Goal: Task Accomplishment & Management: Use online tool/utility

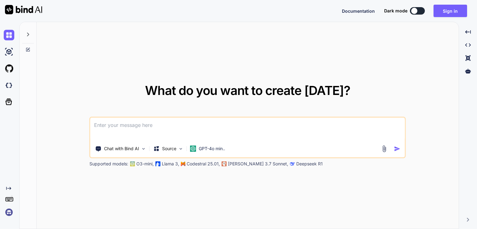
click at [182, 127] on textarea at bounding box center [247, 129] width 314 height 23
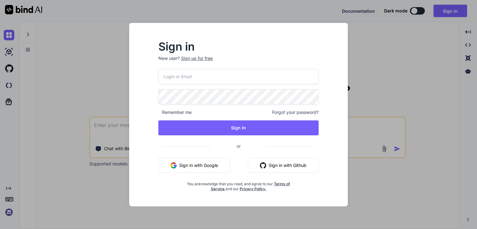
click at [202, 166] on button "Sign in with Google" at bounding box center [194, 165] width 72 height 15
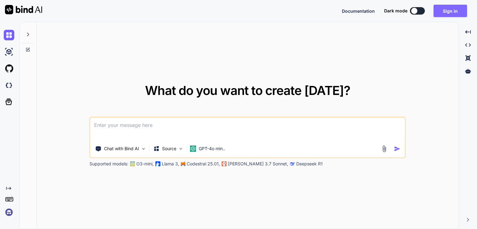
click at [446, 10] on button "Sign in" at bounding box center [450, 11] width 34 height 12
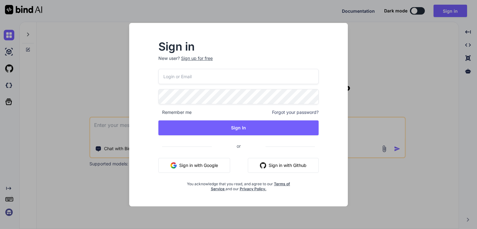
click at [201, 164] on button "Sign in with Google" at bounding box center [194, 165] width 72 height 15
click at [194, 164] on button "Sign in with Google" at bounding box center [194, 165] width 72 height 15
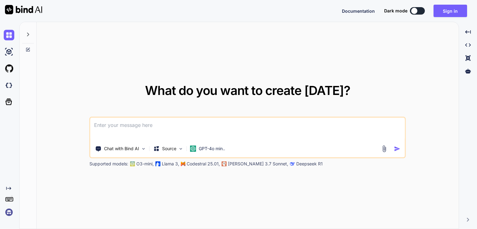
click at [204, 128] on textarea at bounding box center [247, 129] width 314 height 23
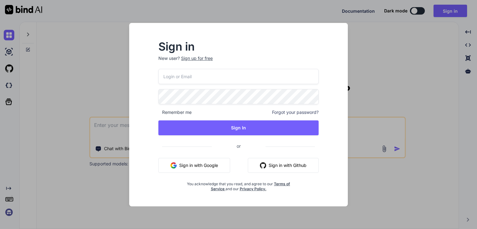
click at [206, 170] on button "Sign in with Google" at bounding box center [194, 165] width 72 height 15
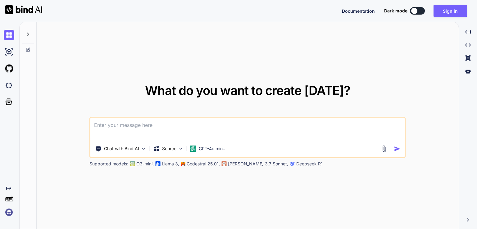
click at [162, 129] on textarea at bounding box center [247, 129] width 314 height 23
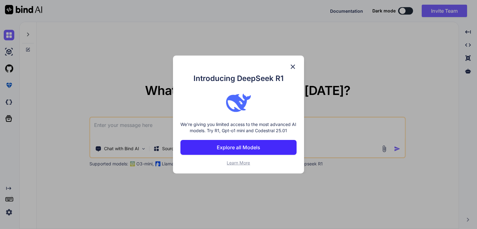
click at [291, 67] on img at bounding box center [292, 66] width 7 height 7
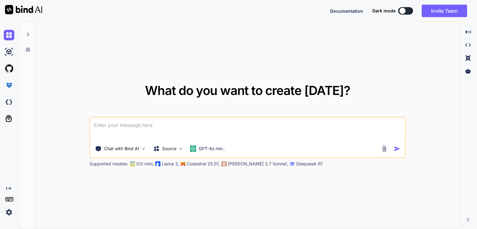
click at [156, 128] on textarea at bounding box center [247, 129] width 314 height 23
type textarea "ad"
click at [154, 127] on textarea "ad" at bounding box center [247, 129] width 314 height 23
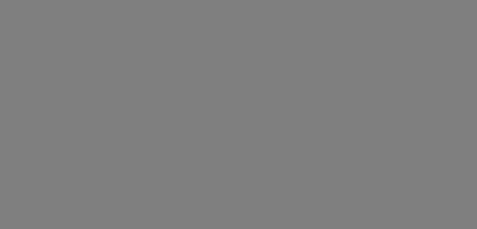
click at [154, 127] on div at bounding box center [238, 114] width 477 height 229
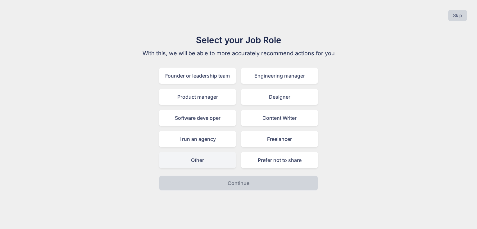
click at [214, 162] on div "Other" at bounding box center [197, 160] width 77 height 16
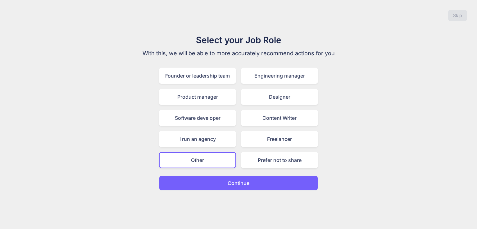
click at [236, 182] on p "Continue" at bounding box center [238, 182] width 22 height 7
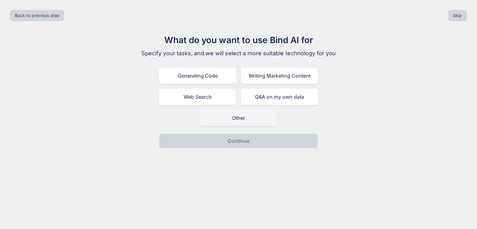
click at [240, 116] on div "Other" at bounding box center [238, 118] width 77 height 16
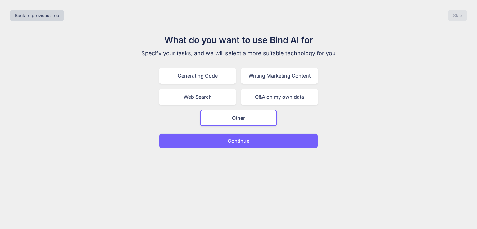
click at [233, 147] on button "Continue" at bounding box center [238, 140] width 159 height 15
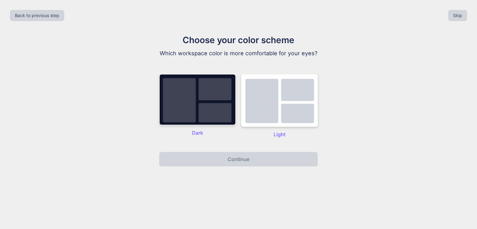
click at [267, 116] on img at bounding box center [279, 100] width 77 height 53
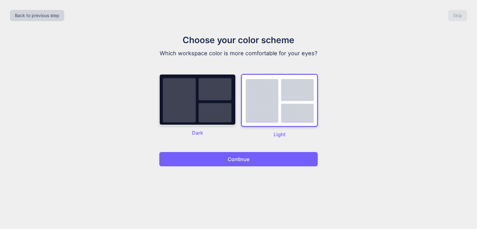
click at [248, 155] on button "Continue" at bounding box center [238, 159] width 159 height 15
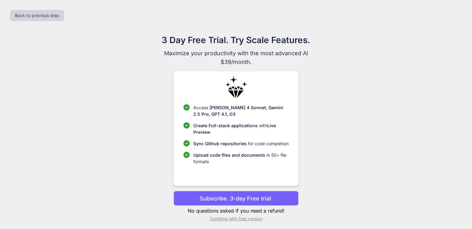
click at [247, 220] on p "Continue with free version" at bounding box center [235, 219] width 125 height 6
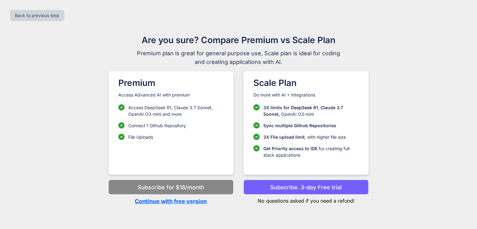
click at [192, 202] on p "Continue with free version" at bounding box center [170, 201] width 125 height 8
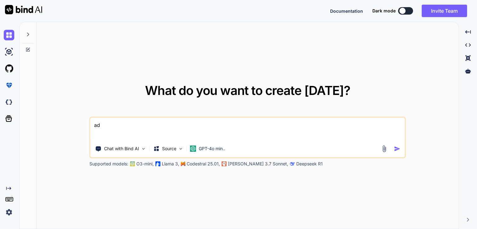
click at [101, 126] on textarea "ad" at bounding box center [247, 129] width 314 height 23
type textarea "Crie um landing page sobre comida para cachorro"
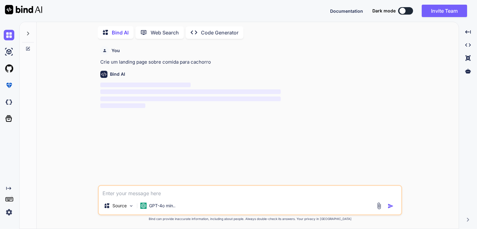
scroll to position [2, 0]
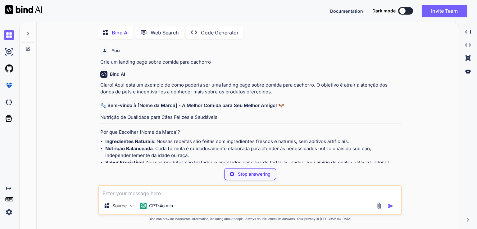
click at [146, 195] on textarea at bounding box center [250, 191] width 302 height 11
click at [145, 195] on textarea at bounding box center [250, 191] width 302 height 11
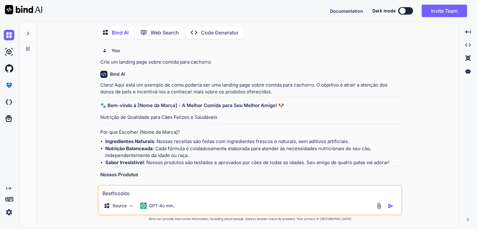
type textarea "Bestfooddog"
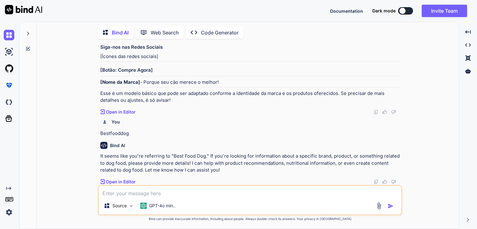
scroll to position [364, 0]
click at [119, 112] on p "Open in Editor" at bounding box center [120, 112] width 29 height 6
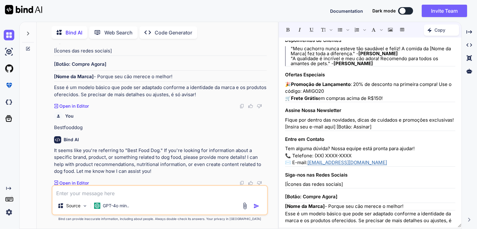
scroll to position [263, 0]
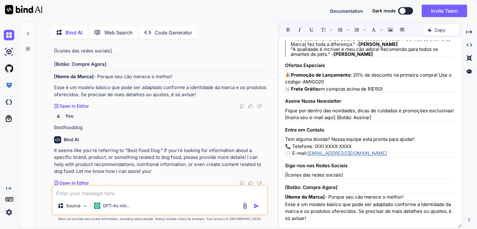
click at [143, 191] on textarea at bounding box center [159, 191] width 214 height 11
type textarea "faça um desing para esse texto basedo na apple"
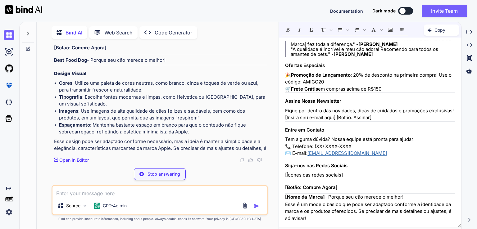
scroll to position [976, 0]
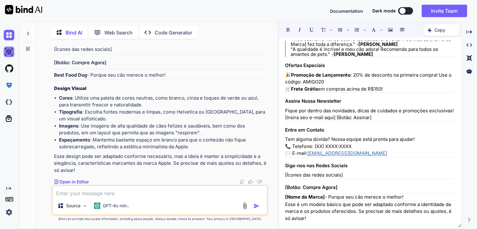
click at [10, 52] on img at bounding box center [9, 52] width 11 height 11
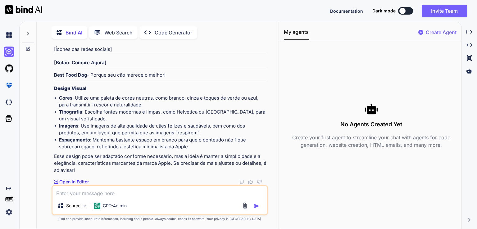
click at [77, 192] on textarea at bounding box center [159, 191] width 214 height 11
click at [109, 195] on textarea at bounding box center [159, 191] width 214 height 11
type textarea "vc cria o desing da landing page?"
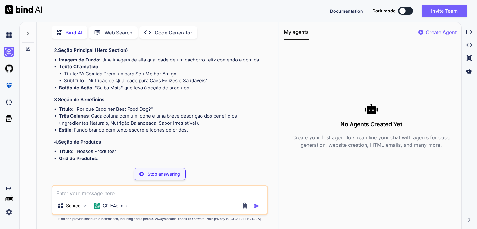
scroll to position [1194, 0]
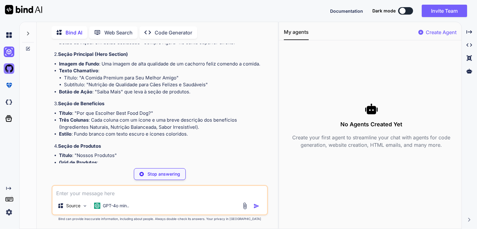
click at [9, 70] on img at bounding box center [9, 68] width 11 height 11
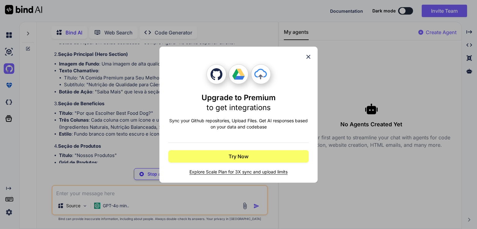
click at [308, 56] on icon at bounding box center [308, 56] width 7 height 7
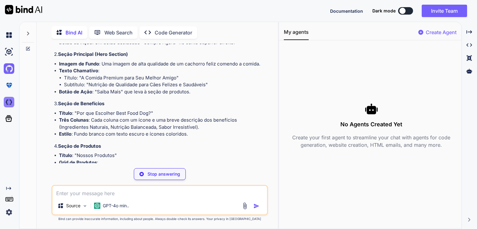
click at [7, 102] on img at bounding box center [9, 102] width 11 height 11
click at [9, 119] on icon at bounding box center [9, 118] width 7 height 7
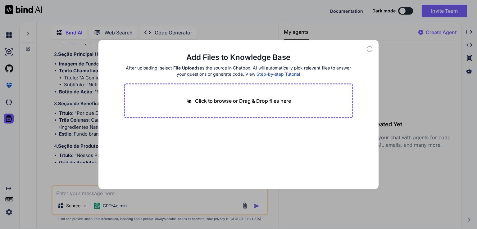
click at [369, 50] on icon at bounding box center [369, 49] width 6 height 6
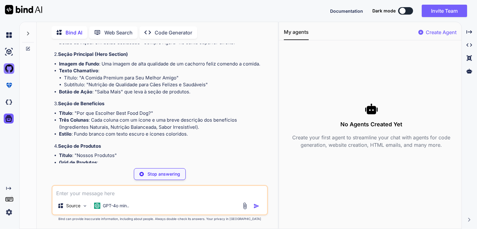
click at [9, 65] on img at bounding box center [9, 68] width 11 height 11
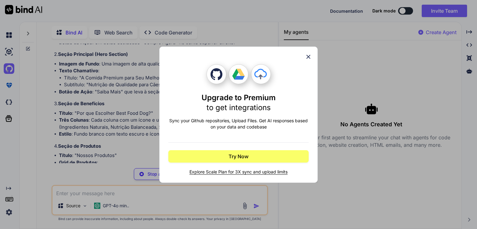
click at [309, 55] on icon at bounding box center [308, 56] width 7 height 7
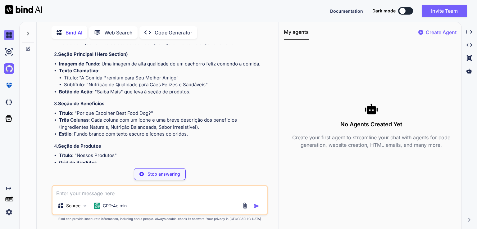
click at [9, 36] on img at bounding box center [9, 35] width 11 height 11
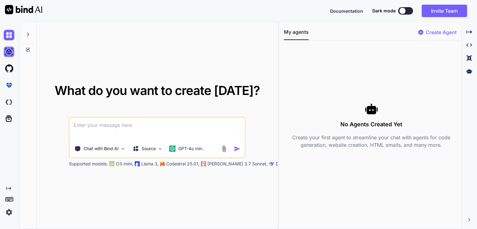
click at [11, 52] on img at bounding box center [9, 52] width 11 height 11
click at [5, 37] on img at bounding box center [9, 35] width 11 height 11
click at [7, 51] on img at bounding box center [9, 52] width 11 height 11
click at [27, 34] on icon at bounding box center [27, 34] width 5 height 5
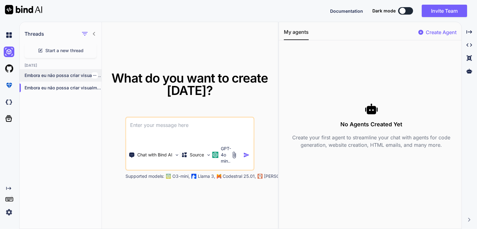
click at [54, 75] on p "Embora eu não possa criar visualmente o..." at bounding box center [63, 75] width 77 height 6
click at [83, 34] on icon "button" at bounding box center [85, 34] width 6 height 4
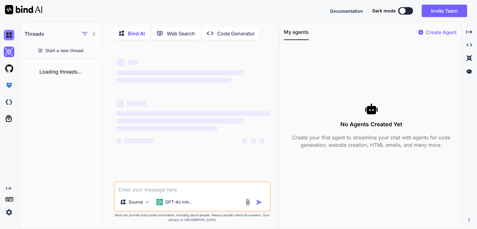
click at [10, 32] on img at bounding box center [9, 35] width 11 height 11
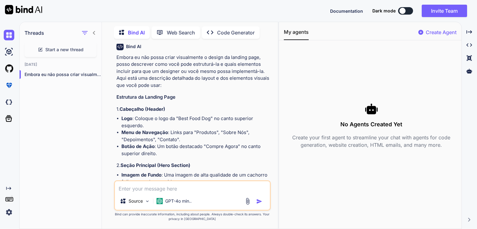
scroll to position [1271, 0]
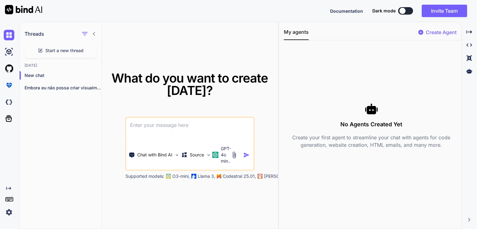
click at [25, 10] on img at bounding box center [23, 9] width 37 height 9
click at [10, 54] on img at bounding box center [9, 52] width 11 height 11
click at [11, 11] on img at bounding box center [23, 9] width 37 height 9
click at [10, 100] on img at bounding box center [9, 102] width 11 height 11
click at [429, 29] on p "Create Agent" at bounding box center [440, 32] width 31 height 7
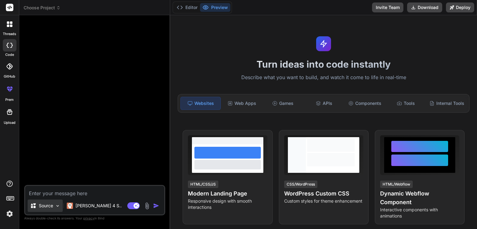
click at [61, 205] on div "Source" at bounding box center [45, 206] width 35 height 12
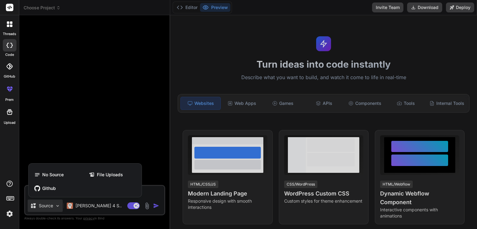
click at [91, 206] on div at bounding box center [238, 114] width 477 height 229
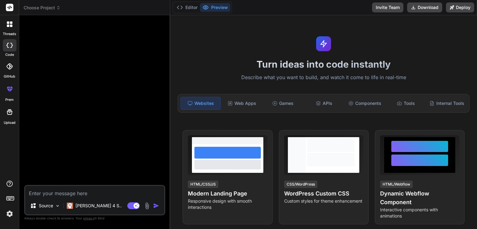
click at [91, 206] on p "[PERSON_NAME] 4 S.." at bounding box center [98, 206] width 46 height 6
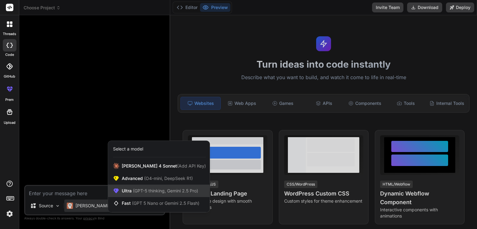
click at [128, 190] on span "Ultra (GPT-5 thinking, Gemini 2.5 Pro)" at bounding box center [160, 191] width 76 height 6
type textarea "x"
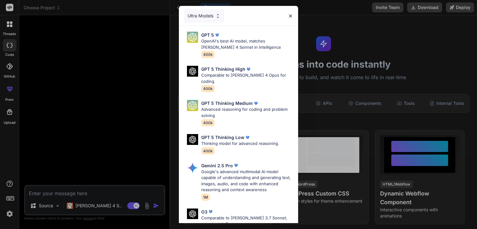
click at [97, 150] on div "Ultra Models GPT 5 OpenAI's best AI model, matches [PERSON_NAME] 4 Sonnet in In…" at bounding box center [238, 114] width 477 height 229
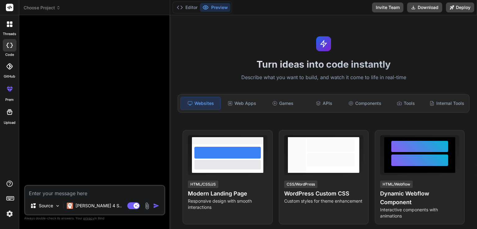
click at [77, 194] on textarea at bounding box center [94, 191] width 139 height 11
type textarea "C"
type textarea "x"
type textarea "Cr"
type textarea "x"
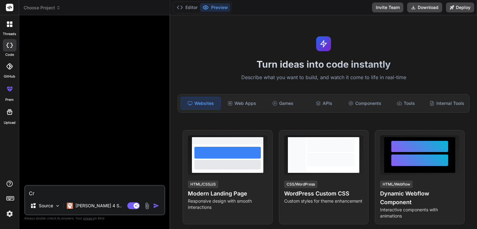
type textarea "Cro"
type textarea "x"
type textarea "Croe"
type textarea "x"
type textarea "Croe"
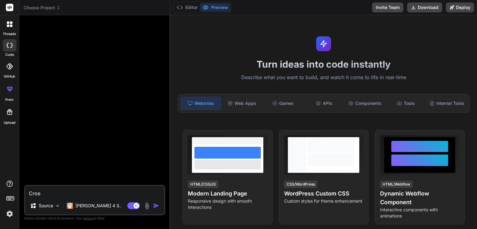
type textarea "x"
type textarea "Croe"
type textarea "x"
type textarea "Cro"
type textarea "x"
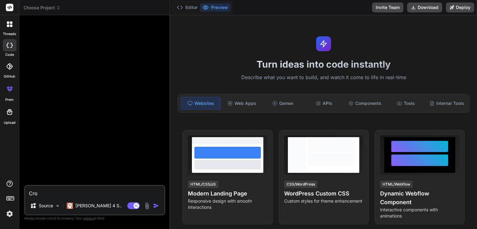
type textarea "Cr"
type textarea "x"
type textarea "Cri"
type textarea "x"
type textarea "Crie"
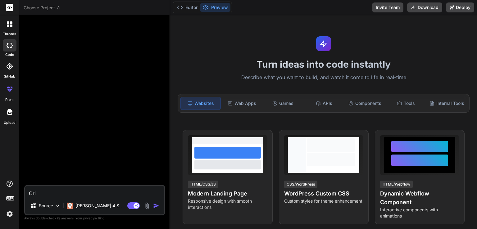
type textarea "x"
type textarea "Crie"
type textarea "x"
type textarea "Crie c"
type textarea "x"
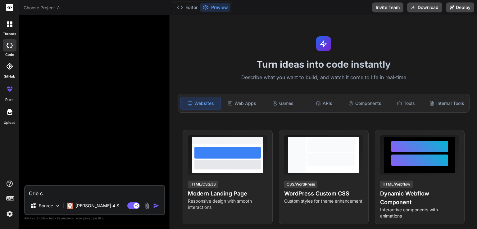
type textarea "Crie co"
type textarea "x"
type textarea "Crie con"
type textarea "x"
type textarea "Crie cont"
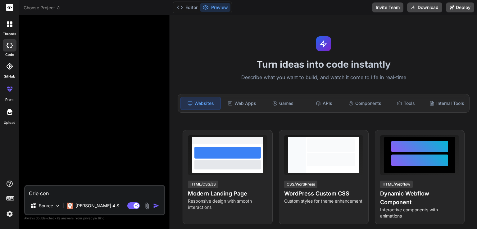
type textarea "x"
type textarea "Crie conte"
type textarea "x"
type textarea "Crie conteu"
type textarea "x"
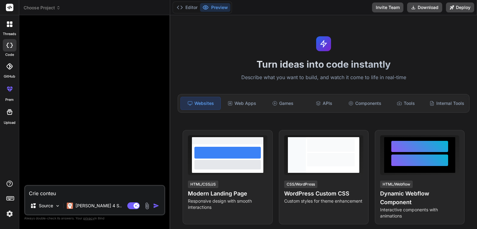
type textarea "Crie conteud"
type textarea "x"
type textarea "Crie conteudo"
type textarea "x"
type textarea "Crie conteudo"
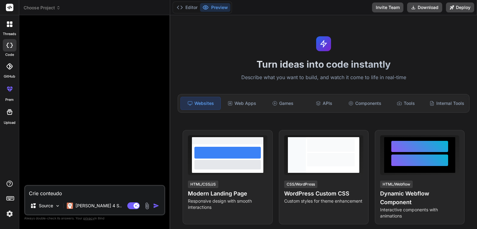
type textarea "x"
type textarea "Crie conteudo e"
type textarea "x"
type textarea "Crie conteudo e"
type textarea "x"
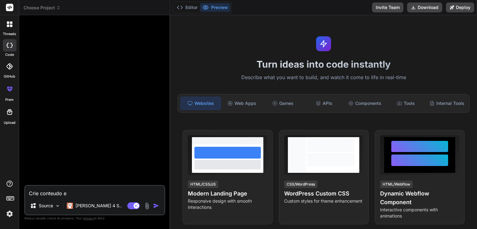
type textarea "Crie conteudo e d"
type textarea "x"
type textarea "Crie conteudo e di"
type textarea "x"
type textarea "Crie conteudo e dis"
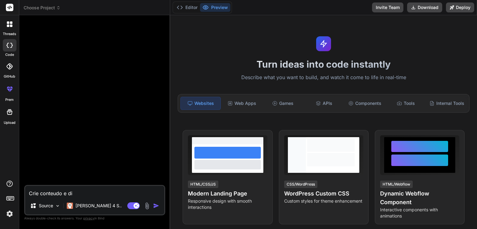
type textarea "x"
type textarea "Crie conteudo e di"
type textarea "x"
type textarea "Crie conteudo e d"
type textarea "x"
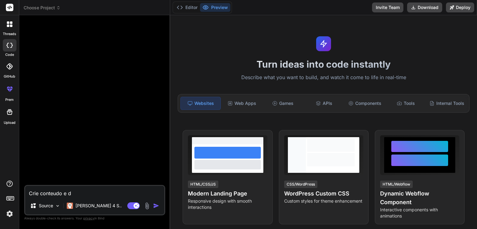
type textarea "Crie conteudo e de"
type textarea "x"
type textarea "Crie conteudo e des"
type textarea "x"
type textarea "Crie conteudo e desi"
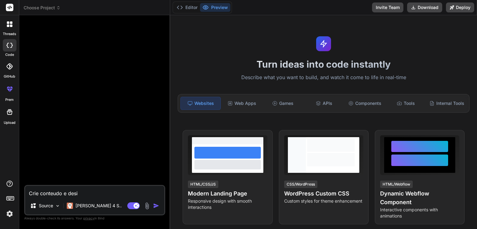
type textarea "x"
type textarea "Crie conteudo e desin"
type textarea "x"
type textarea "Crie conteudo e desing"
type textarea "x"
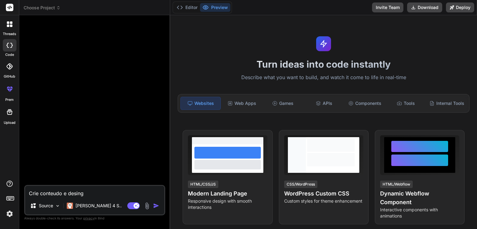
type textarea "Crie conteudo e desing"
type textarea "x"
type textarea "Crie conteudo e desing d"
type textarea "x"
type textarea "Crie conteudo e desing de"
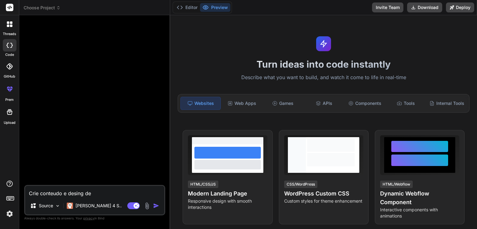
type textarea "x"
type textarea "Crie conteudo e desing de"
type textarea "x"
type textarea "Crie conteudo e desing de u"
type textarea "x"
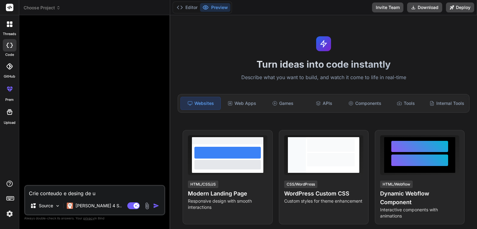
type textarea "Crie conteudo e desing de um"
type textarea "x"
type textarea "Crie conteudo e desing de um"
type textarea "x"
type textarea "Crie conteudo e desing de um s"
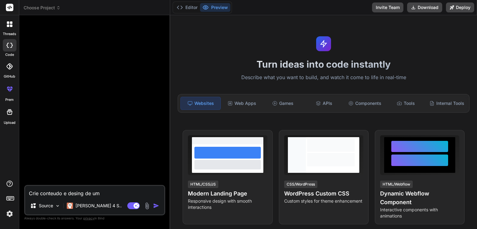
type textarea "x"
type textarea "Crie conteudo e desing de um si"
type textarea "x"
type textarea "Crie conteudo e desing de um sit"
type textarea "x"
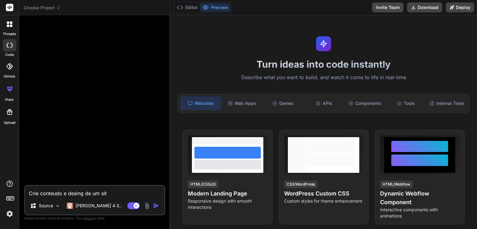
type textarea "Crie conteudo e desing de um site"
type textarea "x"
type textarea "Crie conteudo e desing de um site"
type textarea "x"
type textarea "Crie conteudo e desing de um site p"
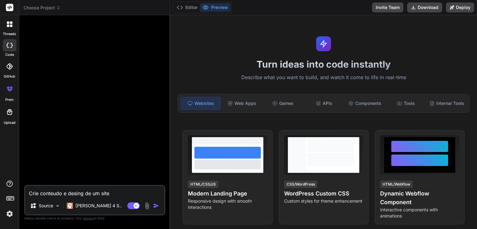
type textarea "x"
type textarea "Crie conteudo e desing de um site pa"
type textarea "x"
type textarea "Crie conteudo e desing de um site par"
type textarea "x"
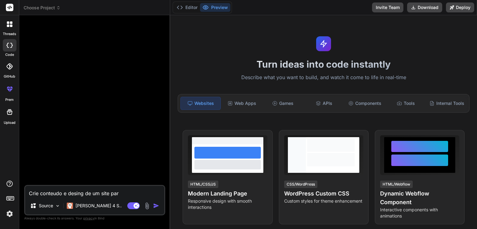
type textarea "Crie conteudo e desing de um site para"
type textarea "x"
type textarea "Crie conteudo e desing de um site para"
type textarea "x"
type textarea "Crie conteudo e desing de um site para c"
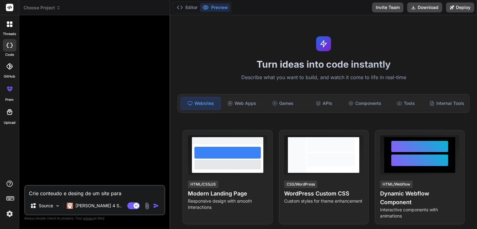
type textarea "x"
type textarea "Crie conteudo e desing de um site para co"
type textarea "x"
type textarea "Crie conteudo e desing de um site para com"
type textarea "x"
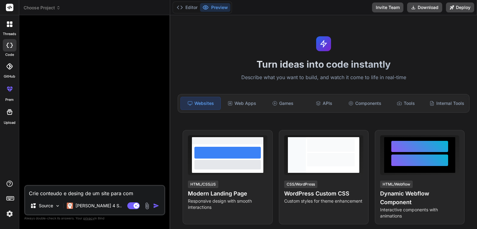
type textarea "Crie conteudo e desing de um site para comi"
type textarea "x"
type textarea "Crie conteudo e desing de um site para comid"
type textarea "x"
type textarea "Crie conteudo e desing de um site para comida"
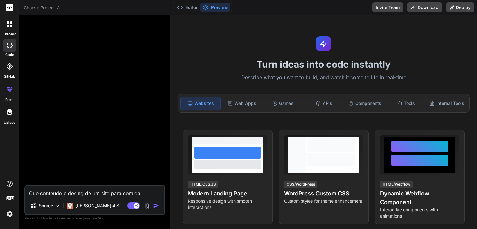
type textarea "x"
type textarea "Crie conteudo e desing de um site para comida"
type textarea "x"
type textarea "Crie conteudo e desing de um site para comida p"
type textarea "x"
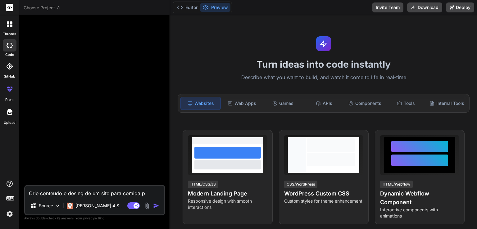
type textarea "Crie conteudo e desing de um site para comida pa"
type textarea "x"
type textarea "Crie conteudo e desing de um site para comida par"
type textarea "x"
type textarea "Crie conteudo e desing de um site para comida para"
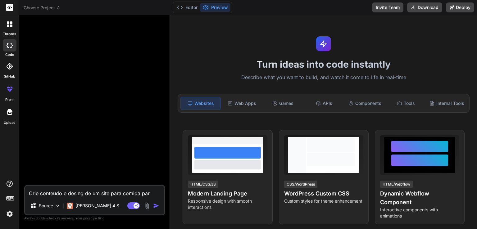
type textarea "x"
type textarea "Crie conteudo e desing de um site para comida para"
type textarea "x"
type textarea "Crie conteudo e desing de um site para comida para c"
type textarea "x"
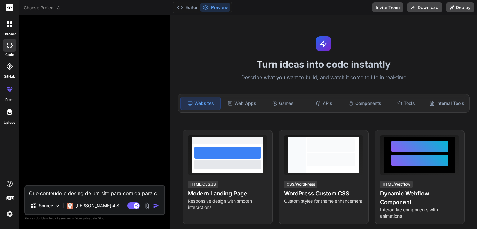
type textarea "Crie conteudo e desing de um site para comida para ca"
type textarea "x"
type textarea "Crie conteudo e desing de um site para comida para cac"
type textarea "x"
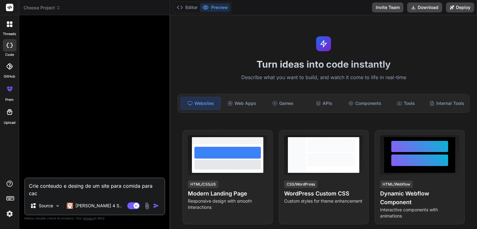
type textarea "Crie conteudo e desing de um site para comida para cach"
type textarea "x"
type textarea "Crie conteudo e desing de um site para comida para cacho"
type textarea "x"
type textarea "Crie conteudo e desing de um site para comida para cachoc"
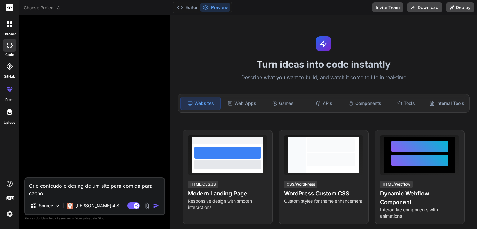
type textarea "x"
type textarea "Crie conteudo e desing de um site para comida para cachoco"
type textarea "x"
type textarea "Crie conteudo e desing de um site para comida para cachoco"
type textarea "x"
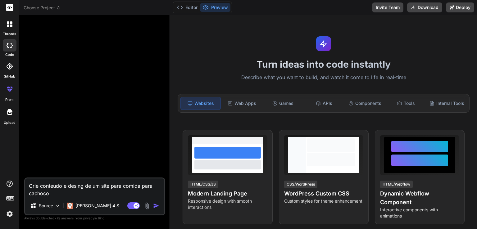
type textarea "Crie conteudo e desing de um site para comida para cachoco c"
type textarea "x"
type textarea "Crie conteudo e desing de um site para comida para cachoco ch"
type textarea "x"
type textarea "Crie conteudo e desing de um site para comida para cachoco cha"
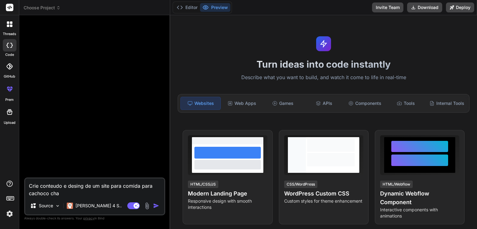
type textarea "x"
type textarea "Crie conteudo e desing de um site para comida para cachoco cham"
type textarea "x"
type textarea "Crie conteudo e desing de um site para comida para cachoco chama"
type textarea "x"
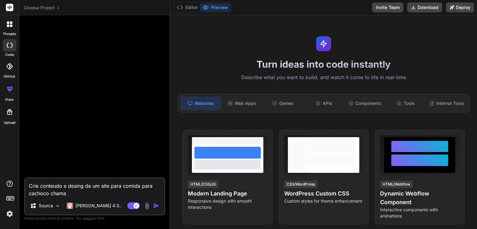
type textarea "Crie conteudo e desing de um site para comida para cachoco chamad"
type textarea "x"
type textarea "Crie conteudo e desing de um site para comida para cachoco chamado"
type textarea "x"
type textarea "Crie conteudo e desing de um site para comida para cachoco chamado"
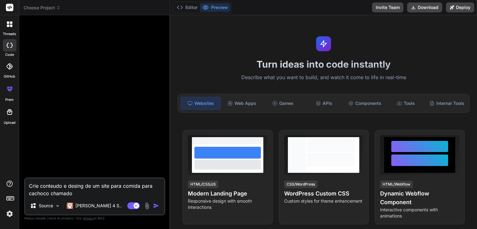
type textarea "x"
type textarea "Crie conteudo e desing de um site para comida para cachoco chamado g"
type textarea "x"
type textarea "Crie conteudo e desing de um site para comida para cachoco chamado"
type textarea "x"
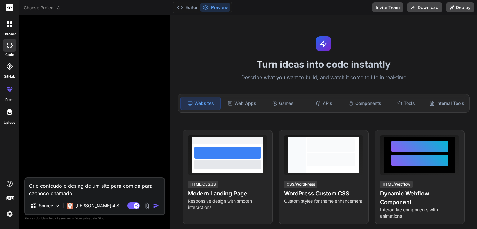
type textarea "Crie conteudo e desing de um site para comida para cachoco chamado d"
type textarea "x"
type textarea "Crie conteudo e desing de um site para comida para cachoco chamado do"
type textarea "x"
type textarea "Crie conteudo e desing de um site para comida para cachoco chamado dog"
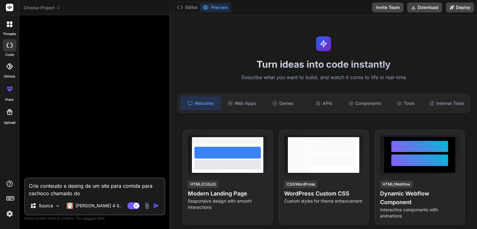
type textarea "x"
type textarea "Crie conteudo e desing de um site para comida para cachoco chamado dogf"
type textarea "x"
type textarea "Crie conteudo e desing de um site para comida para cachoco chamado dogfo"
type textarea "x"
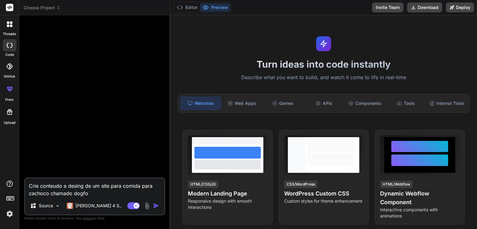
type textarea "Crie conteudo e desing de um site para comida para cachoco chamado dogfoo"
type textarea "x"
type textarea "Crie conteudo e desing de um site para comida para cachoco chamado dogfood"
type textarea "x"
type textarea "Crie conteudo e desing de um site para comida para cachoco chamado dogfoodb"
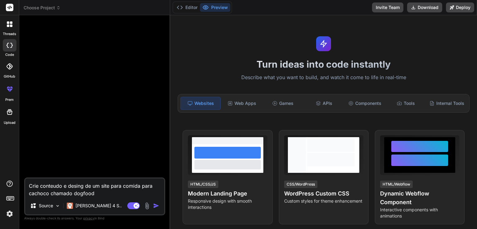
type textarea "x"
type textarea "Crie conteudo e desing de um site para comida para cachoco chamado dogfoodbe"
type textarea "x"
type textarea "Crie conteudo e desing de um site para comida para cachoco chamado dogfoodbes"
type textarea "x"
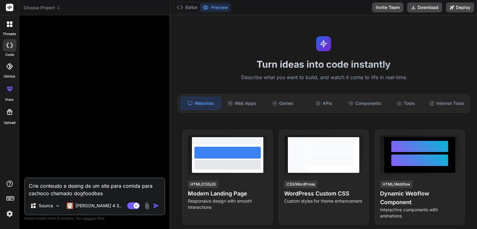
type textarea "Crie conteudo e desing de um site para comida para cachoco chamado dogfoodbest"
type textarea "x"
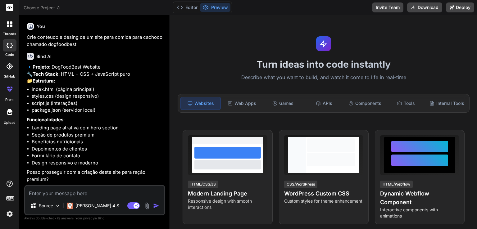
scroll to position [12, 0]
type textarea "x"
click at [76, 194] on textarea at bounding box center [94, 191] width 139 height 11
type textarea "s"
type textarea "x"
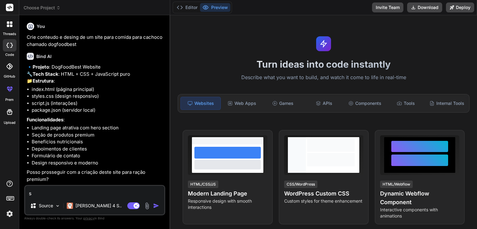
type textarea "si"
type textarea "x"
type textarea "sim"
type textarea "x"
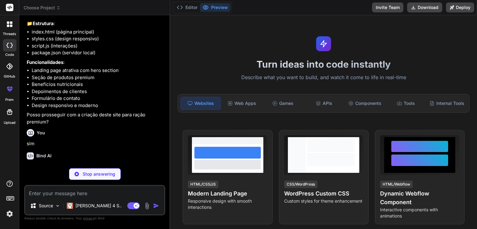
scroll to position [77, 0]
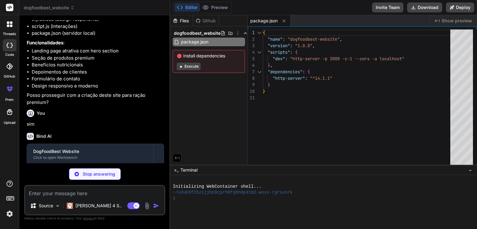
type textarea "x"
type textarea "<script src="script.js"></script> </body> </html>"
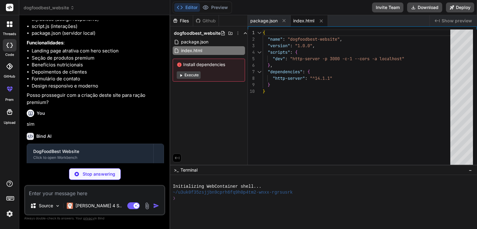
type textarea "x"
type textarea ".container { padding: 0 15px; } }"
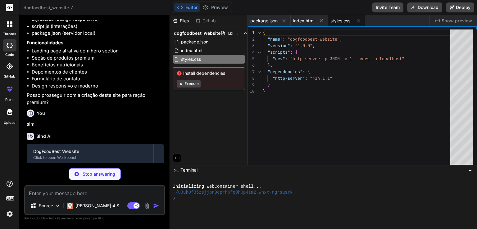
type textarea "x"
type textarea ".hamburger.active span:nth-child(3) { transform: rotate(45deg) translate(-5px, …"
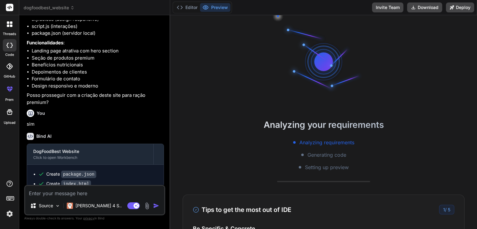
type textarea "x"
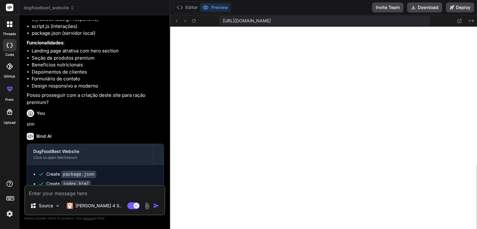
scroll to position [292, 0]
